Goal: Information Seeking & Learning: Learn about a topic

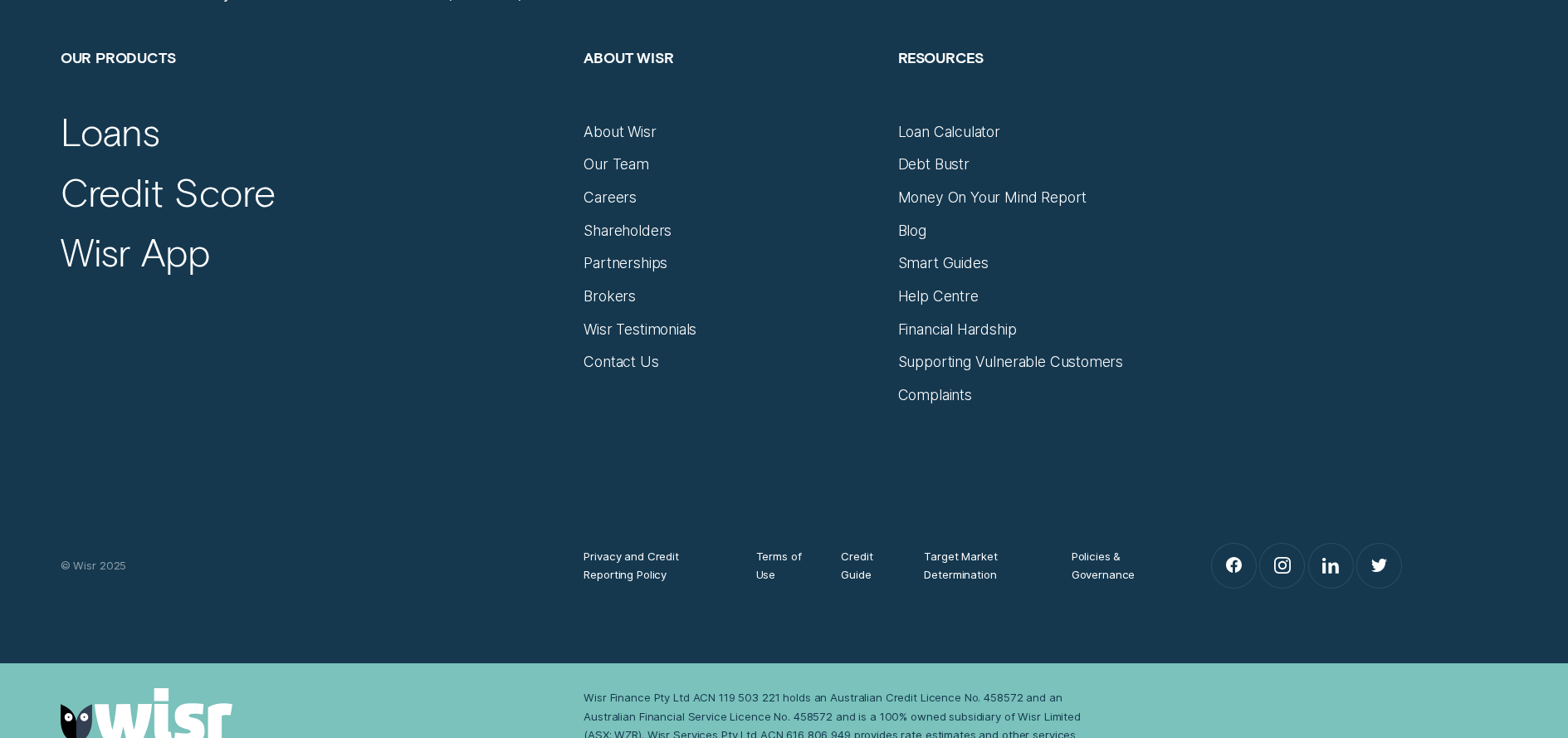
scroll to position [11094, 0]
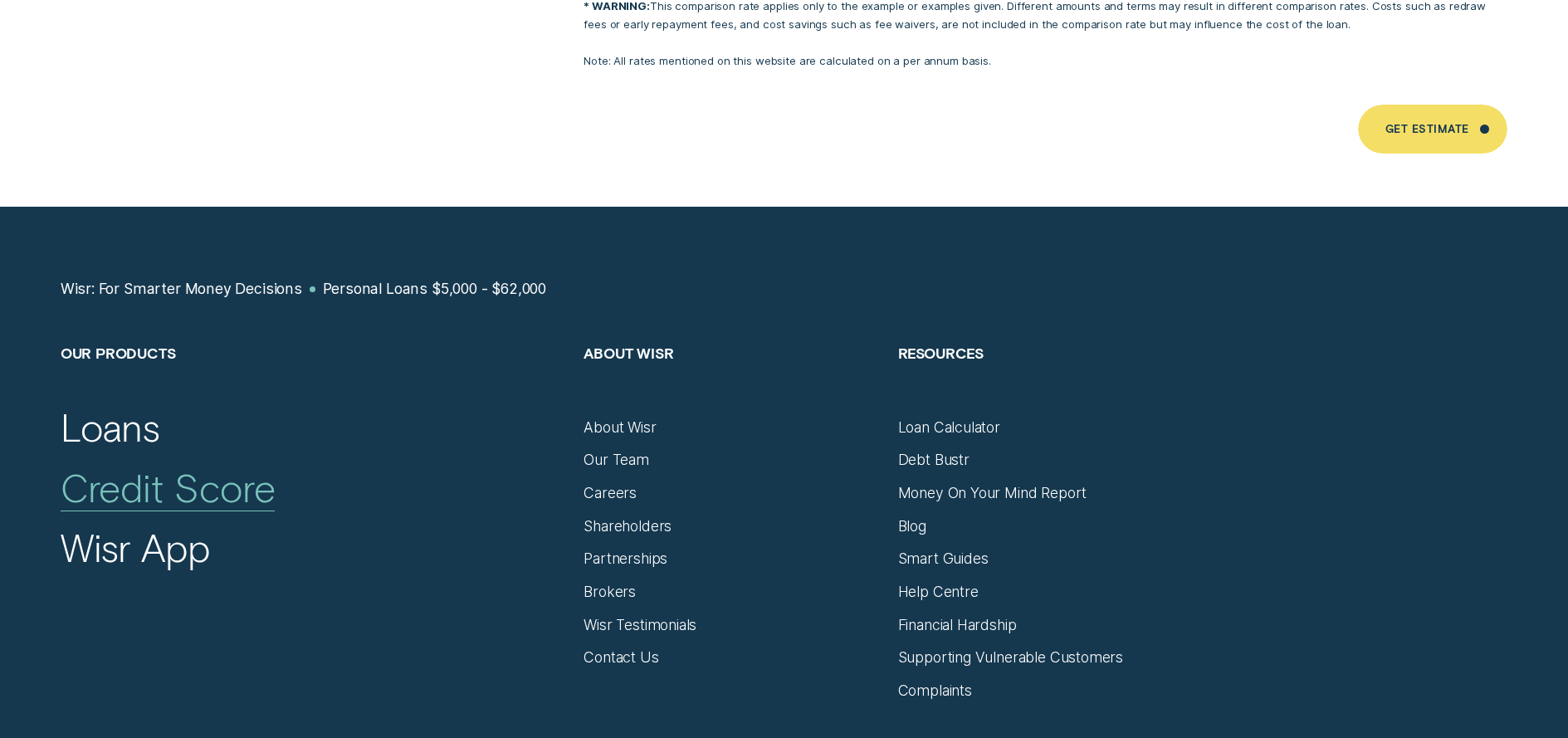
click at [179, 463] on div "Credit Score" at bounding box center [168, 487] width 215 height 47
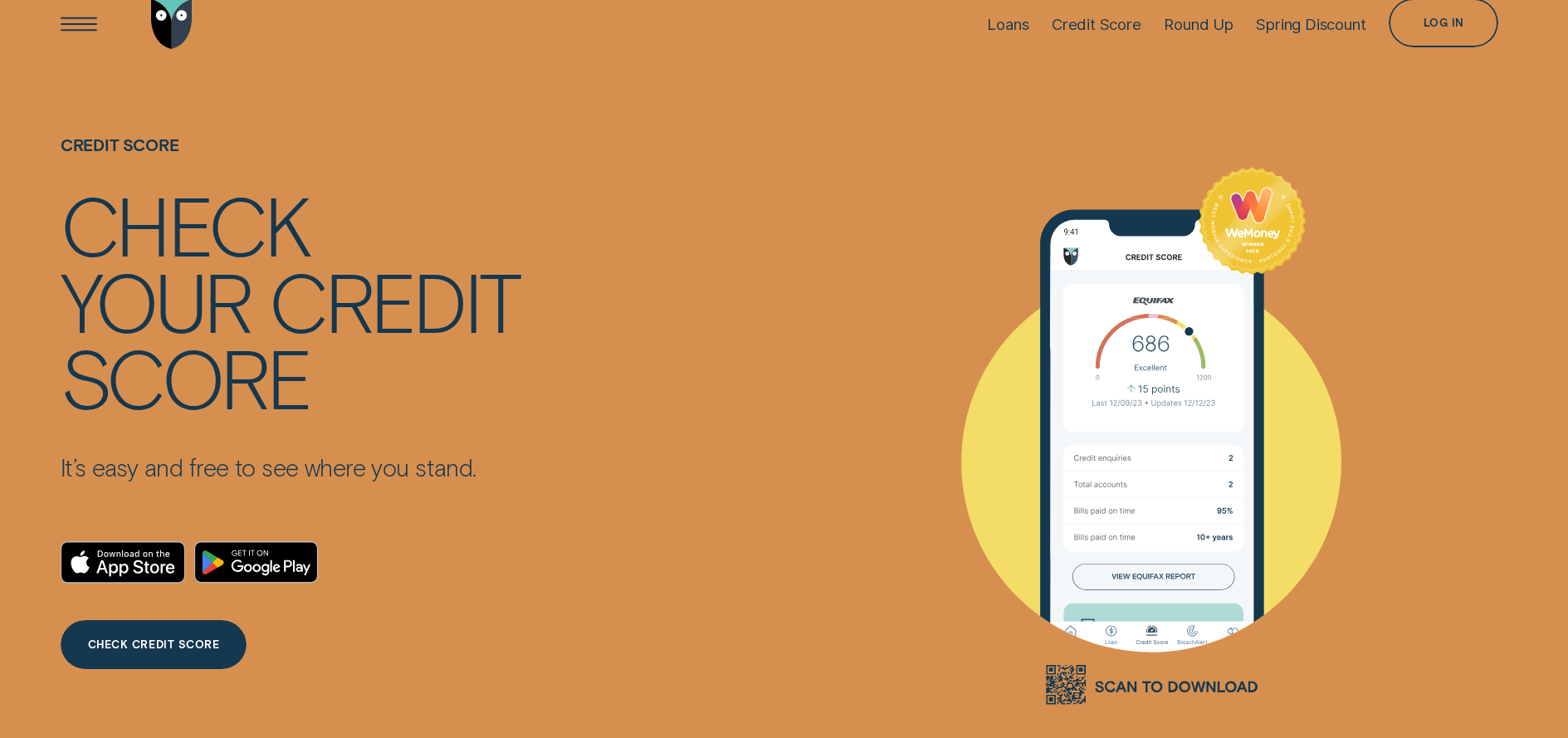
scroll to position [124, 0]
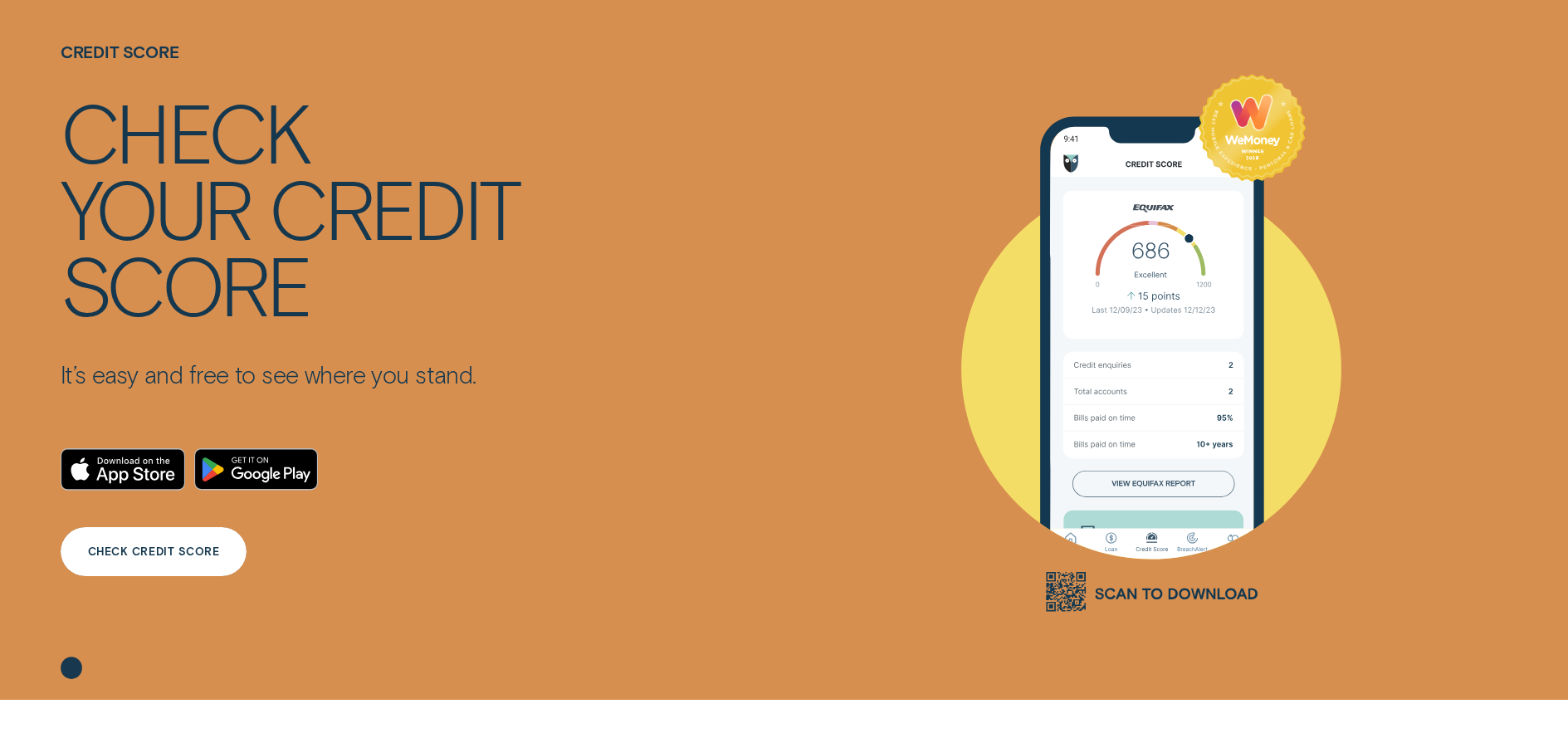
click at [169, 557] on div "CHECK CREDIT SCORE" at bounding box center [154, 552] width 132 height 10
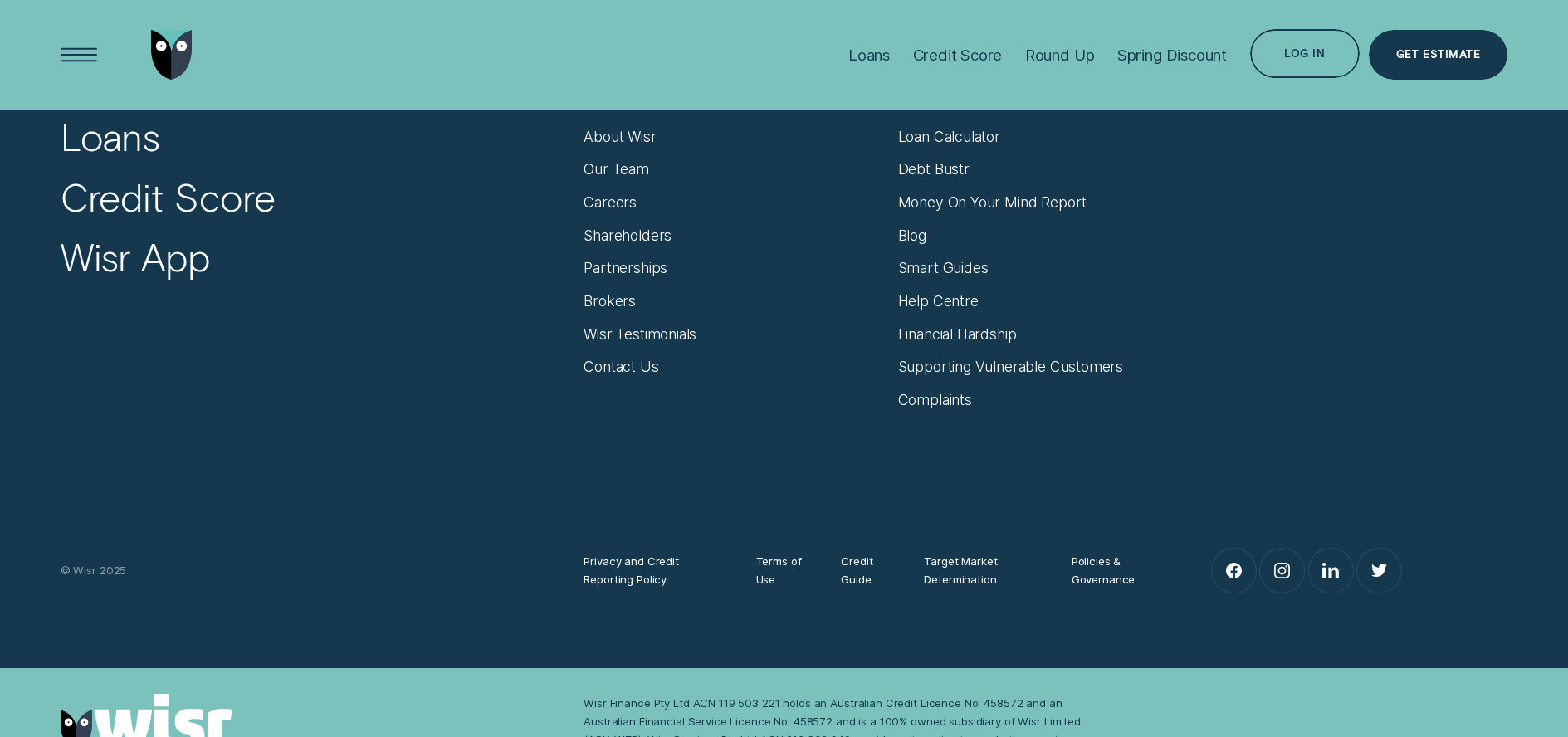
scroll to position [1152, 0]
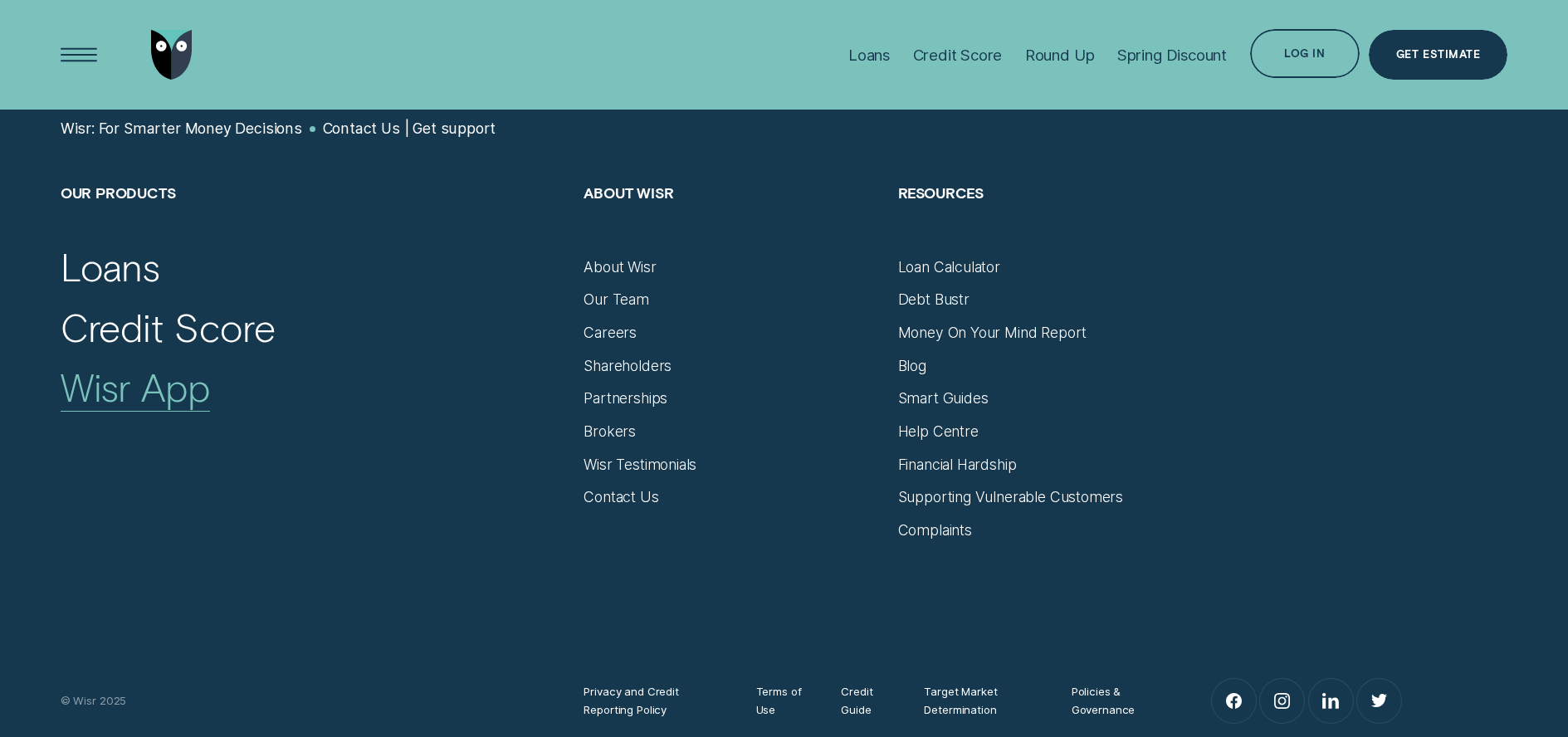
click at [160, 397] on div "Wisr App" at bounding box center [135, 387] width 150 height 47
